Goal: Task Accomplishment & Management: Manage account settings

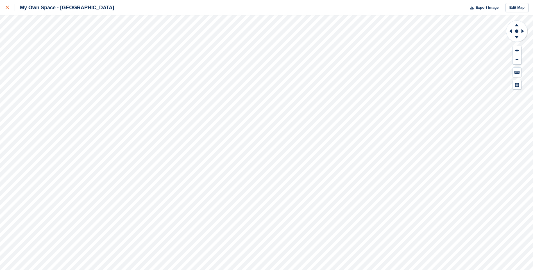
click at [9, 6] on icon at bounding box center [7, 7] width 3 height 3
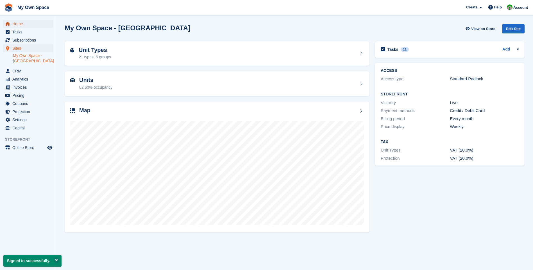
click at [28, 24] on span "Home" at bounding box center [29, 24] width 34 height 8
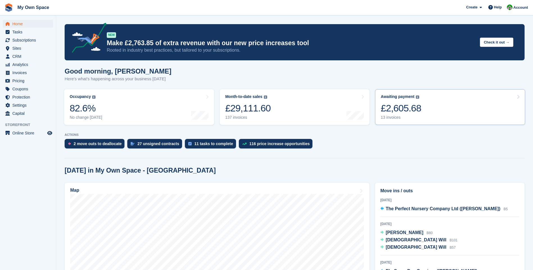
click at [395, 116] on div "13 invoices" at bounding box center [401, 117] width 40 height 5
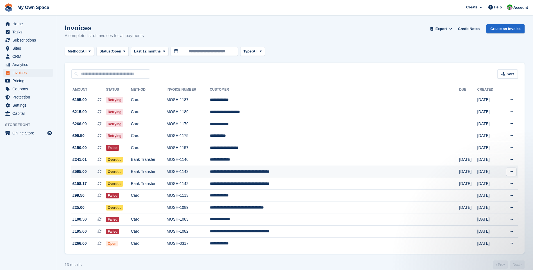
click at [81, 173] on span "£595.00" at bounding box center [80, 172] width 14 height 6
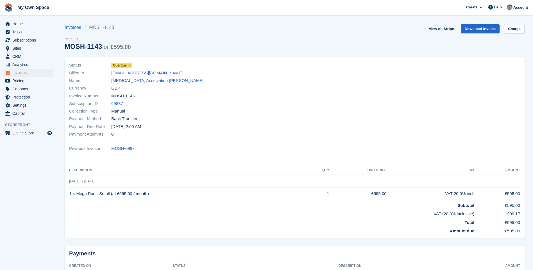
click at [129, 62] on link "Overdue" at bounding box center [121, 65] width 21 height 6
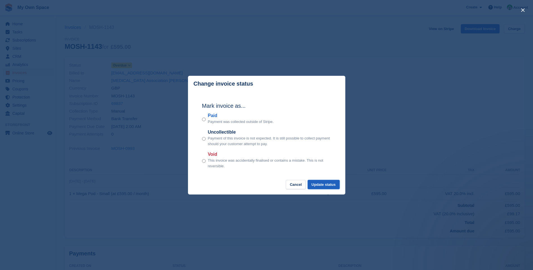
click at [320, 184] on button "Update status" at bounding box center [324, 184] width 32 height 9
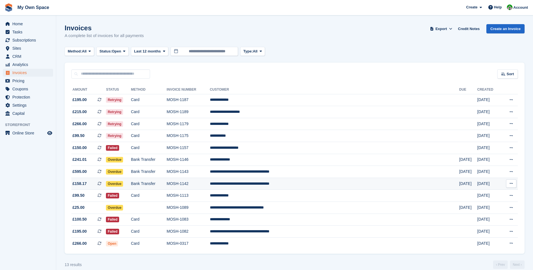
click at [123, 185] on span "Overdue" at bounding box center [114, 184] width 17 height 6
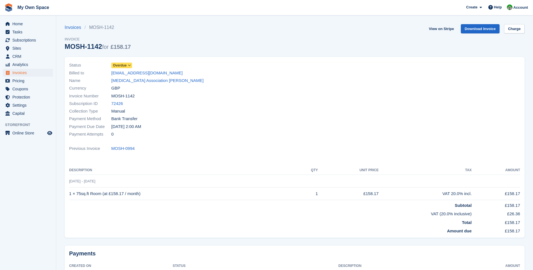
click at [128, 63] on span at bounding box center [129, 65] width 4 height 4
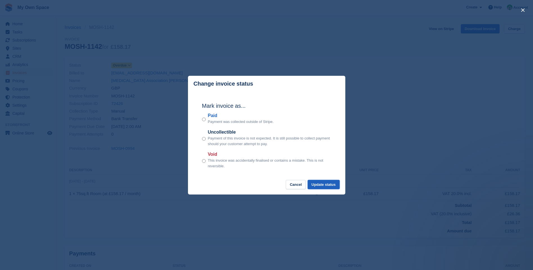
click at [323, 184] on button "Update status" at bounding box center [324, 184] width 32 height 9
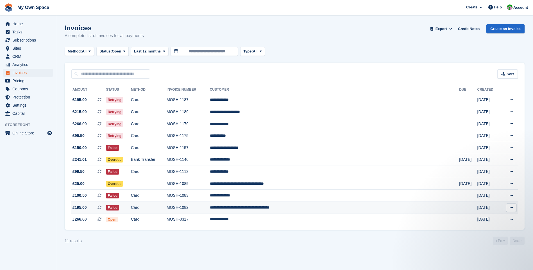
click at [210, 208] on td "MOSH-1082" at bounding box center [188, 208] width 43 height 12
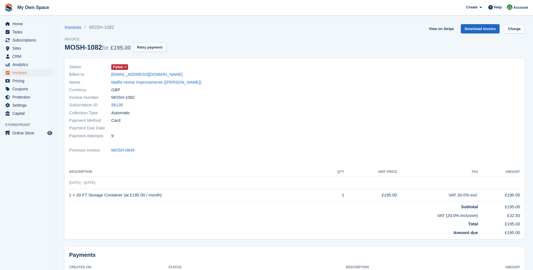
click at [125, 65] on span at bounding box center [125, 67] width 4 height 4
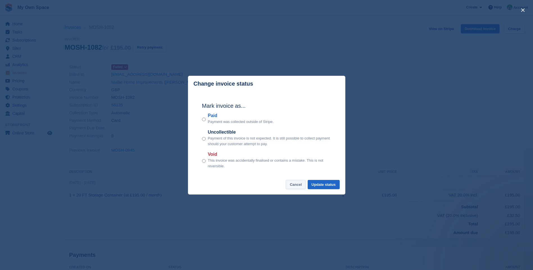
click at [300, 184] on button "Cancel" at bounding box center [296, 184] width 20 height 9
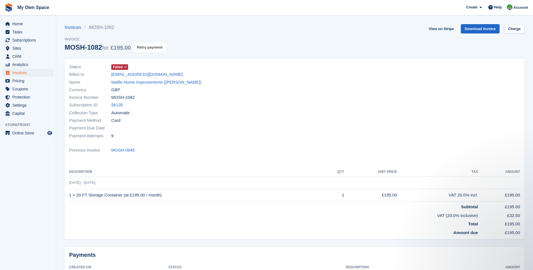
click at [157, 47] on button "Retry payment" at bounding box center [149, 47] width 33 height 9
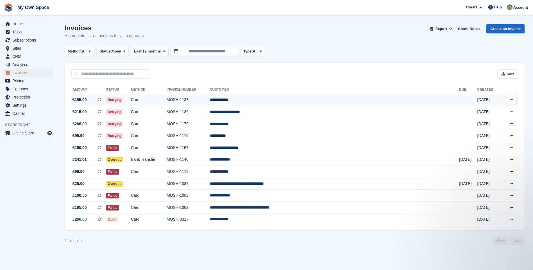
click at [210, 99] on td "MOSH-1187" at bounding box center [188, 100] width 43 height 12
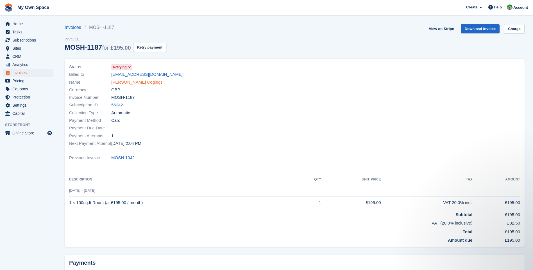
click at [128, 85] on link "Garry Cogings" at bounding box center [136, 82] width 51 height 6
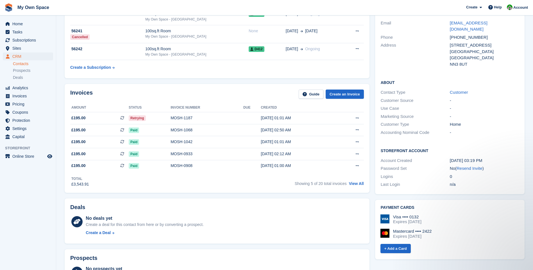
scroll to position [56, 0]
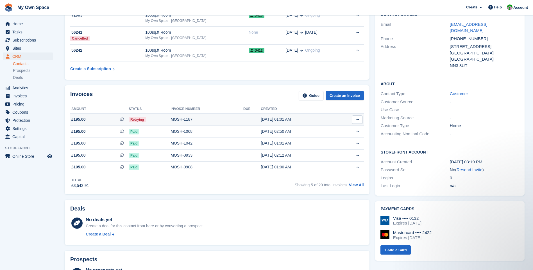
click at [179, 121] on div "MOSH-1187" at bounding box center [207, 120] width 73 height 6
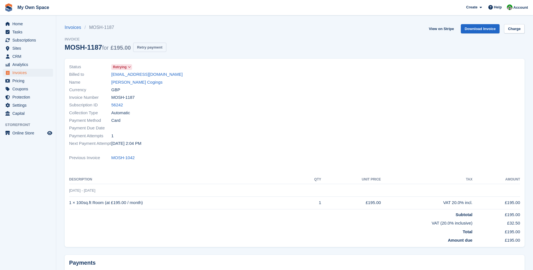
click at [152, 48] on button "Retry payment" at bounding box center [149, 47] width 33 height 9
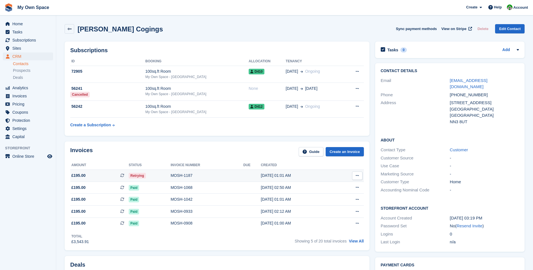
scroll to position [56, 0]
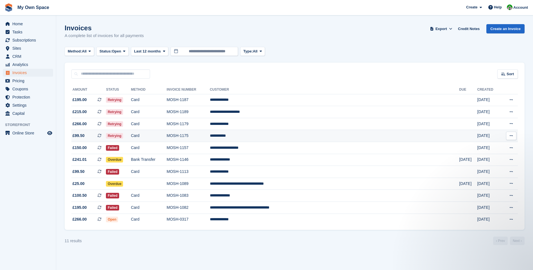
click at [210, 137] on td "MOSH-1175" at bounding box center [188, 136] width 43 height 12
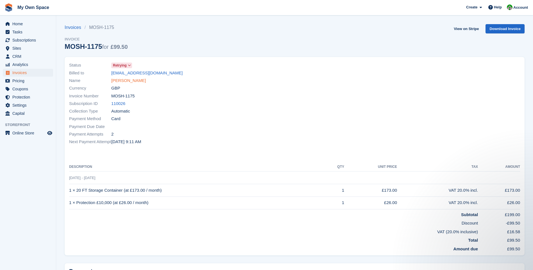
click at [119, 81] on link "Mohamed Ali" at bounding box center [128, 81] width 35 height 6
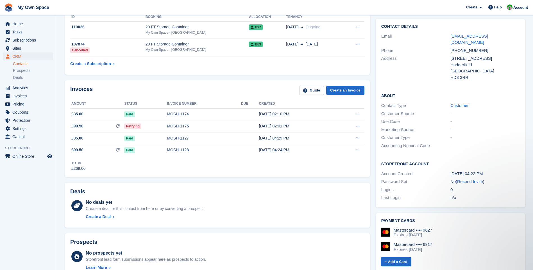
scroll to position [28, 0]
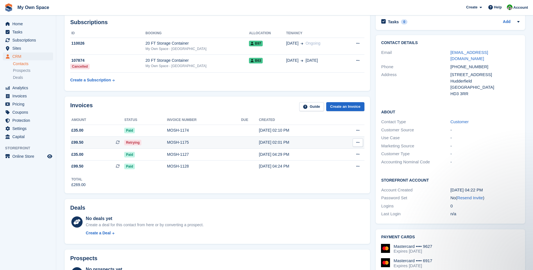
click at [179, 142] on div "MOSH-1175" at bounding box center [204, 143] width 74 height 6
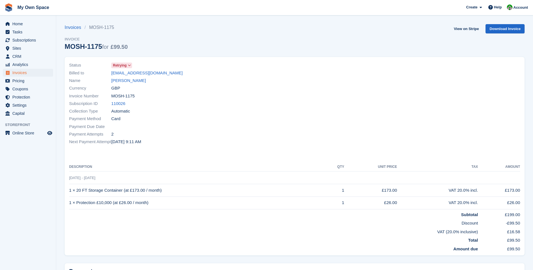
click at [129, 65] on icon at bounding box center [129, 65] width 3 height 3
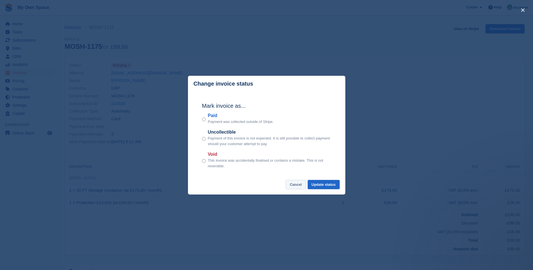
click at [294, 183] on button "Cancel" at bounding box center [296, 184] width 20 height 9
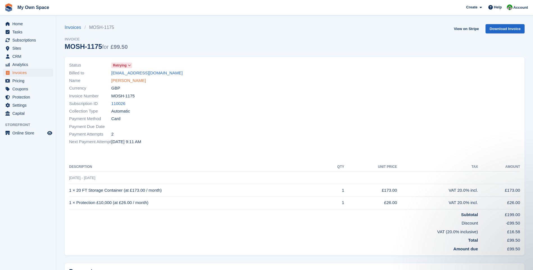
click at [129, 80] on link "[PERSON_NAME]" at bounding box center [128, 81] width 35 height 6
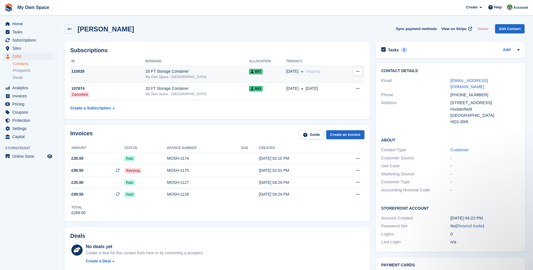
click at [166, 73] on div "20 FT Storage Container" at bounding box center [197, 72] width 103 height 6
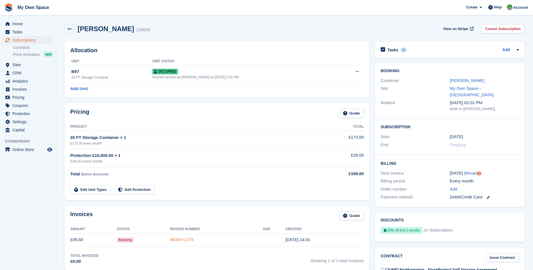
click at [184, 241] on link "MOSH-1175" at bounding box center [181, 239] width 23 height 5
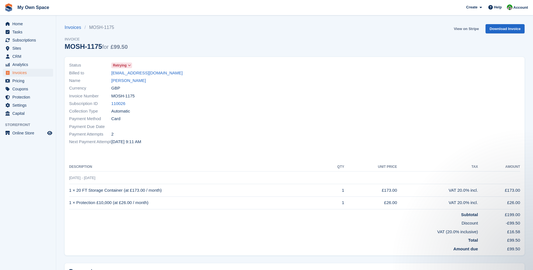
click at [470, 30] on link "View on Stripe" at bounding box center [467, 28] width 30 height 9
click at [126, 80] on link "[PERSON_NAME]" at bounding box center [128, 81] width 35 height 6
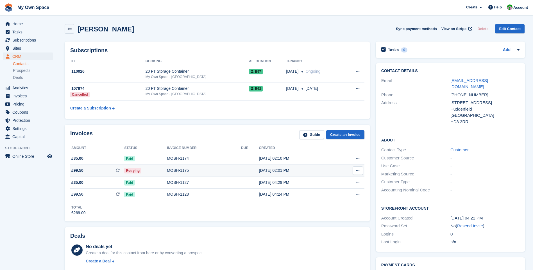
click at [184, 172] on div "MOSH-1175" at bounding box center [204, 171] width 74 height 6
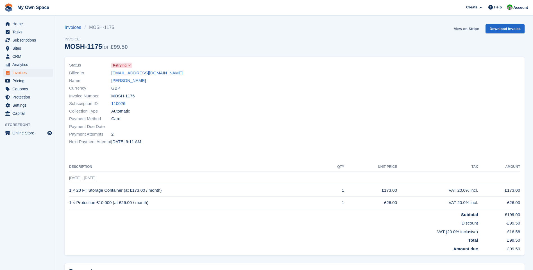
click at [470, 28] on link "View on Stripe" at bounding box center [467, 28] width 30 height 9
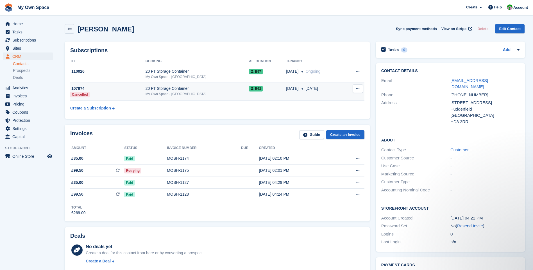
click at [170, 94] on div "My Own Space - [GEOGRAPHIC_DATA]" at bounding box center [197, 94] width 103 height 5
drag, startPoint x: 421, startPoint y: 27, endPoint x: 296, endPoint y: 26, distance: 124.2
click at [421, 27] on button "Sync payment methods" at bounding box center [416, 28] width 41 height 9
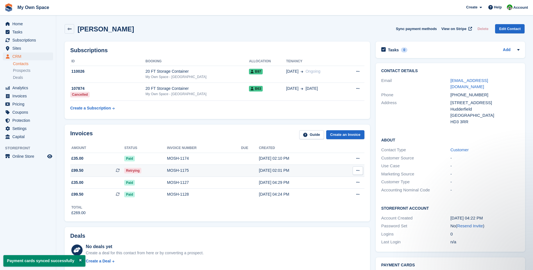
click at [177, 171] on div "MOSH-1175" at bounding box center [204, 171] width 74 height 6
click at [429, 27] on button "Sync payment methods" at bounding box center [416, 28] width 41 height 9
click at [27, 22] on span "Home" at bounding box center [29, 24] width 34 height 8
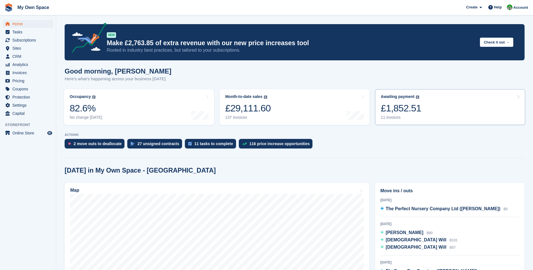
click at [392, 120] on div "11 invoices" at bounding box center [401, 117] width 40 height 5
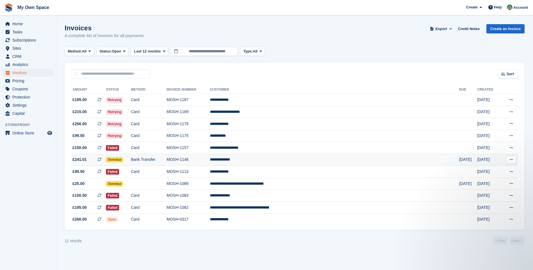
click at [210, 160] on td "MOSH-1146" at bounding box center [188, 160] width 43 height 12
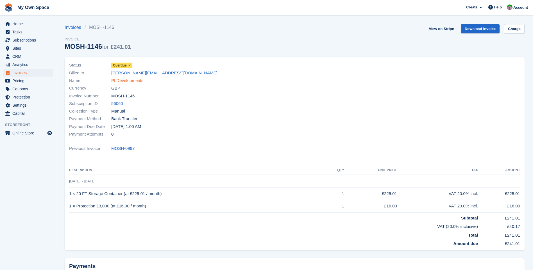
click at [127, 80] on link "PLDevelopments" at bounding box center [127, 81] width 32 height 6
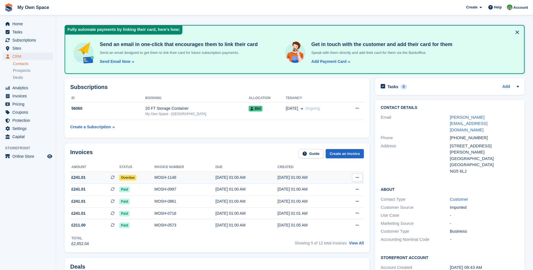
scroll to position [28, 0]
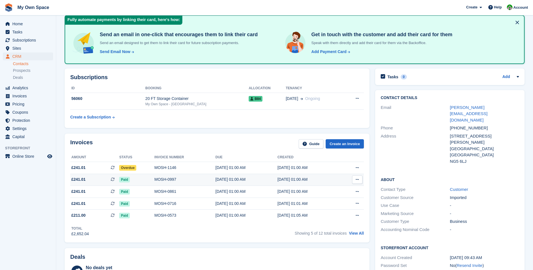
click at [124, 179] on span "Paid" at bounding box center [124, 180] width 10 height 6
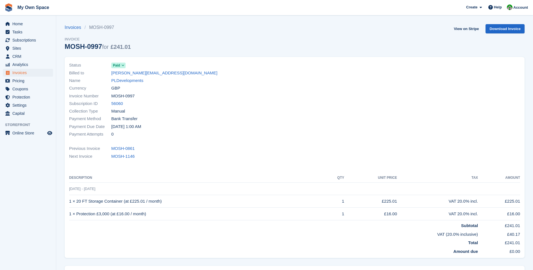
click at [117, 66] on span "Paid" at bounding box center [116, 65] width 7 height 5
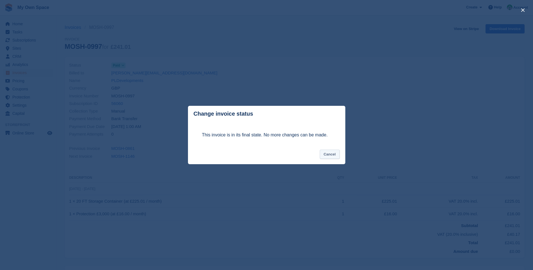
click at [321, 157] on footer "Cancel" at bounding box center [266, 157] width 157 height 15
click at [332, 156] on button "Cancel" at bounding box center [330, 154] width 20 height 9
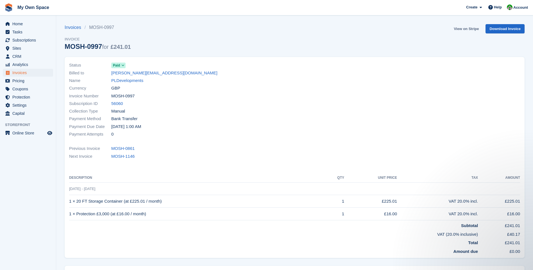
click at [471, 27] on link "View on Stripe" at bounding box center [467, 28] width 30 height 9
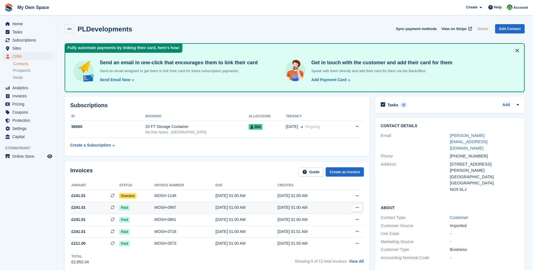
scroll to position [28, 0]
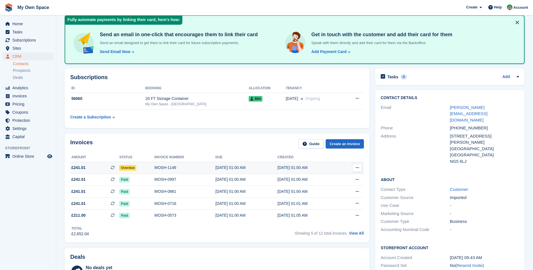
click at [162, 166] on div "MOSH-1146" at bounding box center [185, 168] width 61 height 6
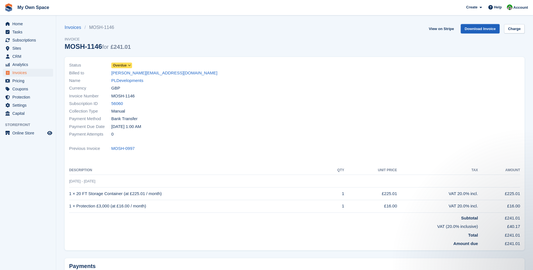
click at [483, 28] on link "Download Invoice" at bounding box center [480, 28] width 39 height 9
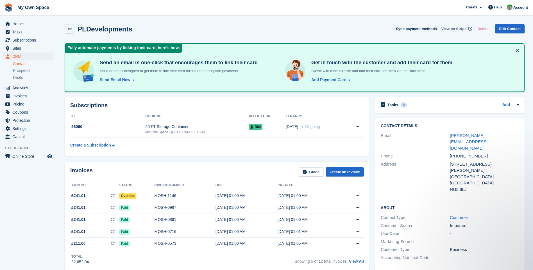
click at [449, 28] on span "View on Stripe" at bounding box center [453, 29] width 25 height 6
